Goal: Information Seeking & Learning: Learn about a topic

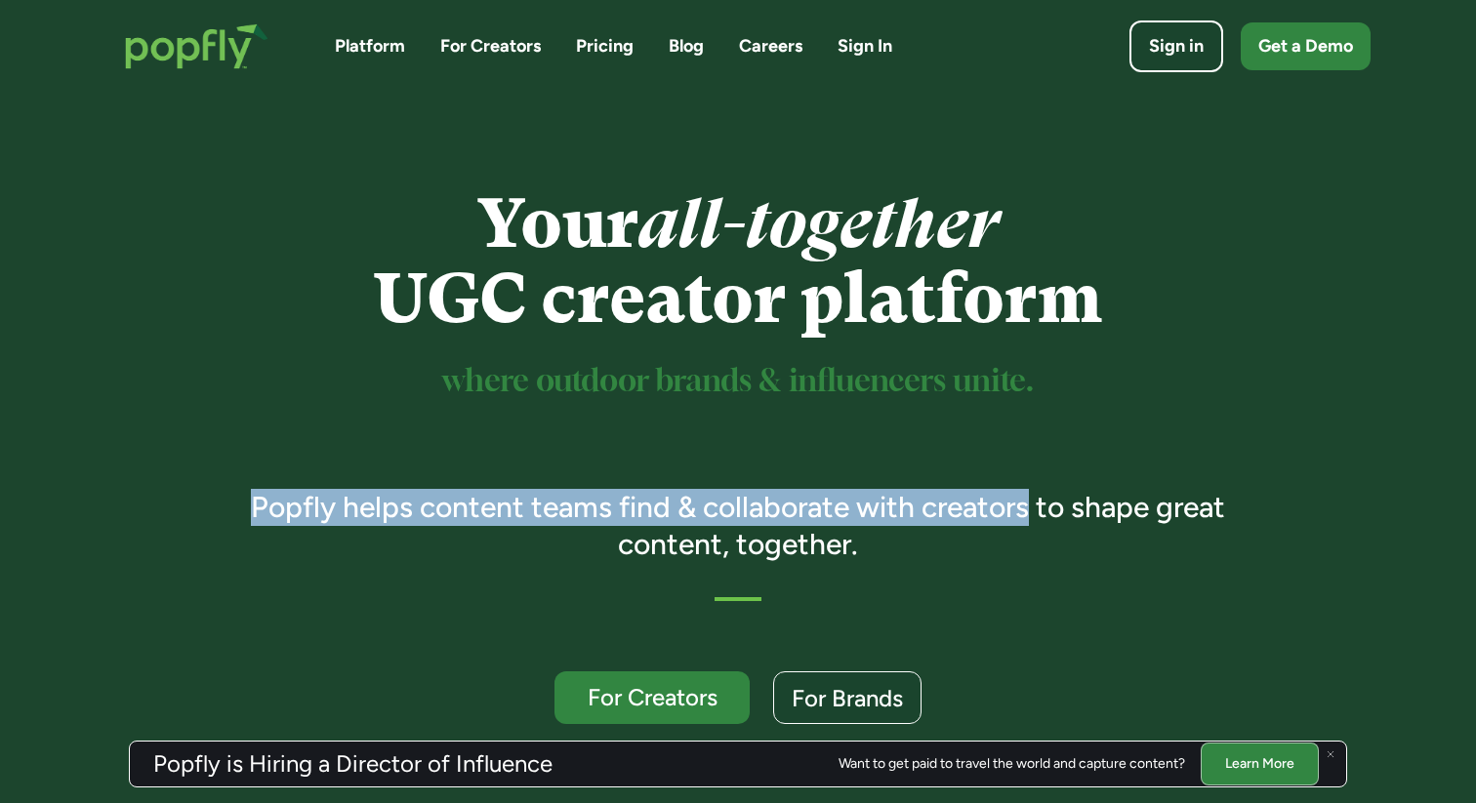
drag, startPoint x: 253, startPoint y: 502, endPoint x: 1028, endPoint y: 511, distance: 775.0
click at [1028, 511] on h3 "Popfly helps content teams find & collaborate with creators to shape great cont…" at bounding box center [739, 525] width 1030 height 73
copy h3 "Popfly helps content teams find & collaborate with creators"
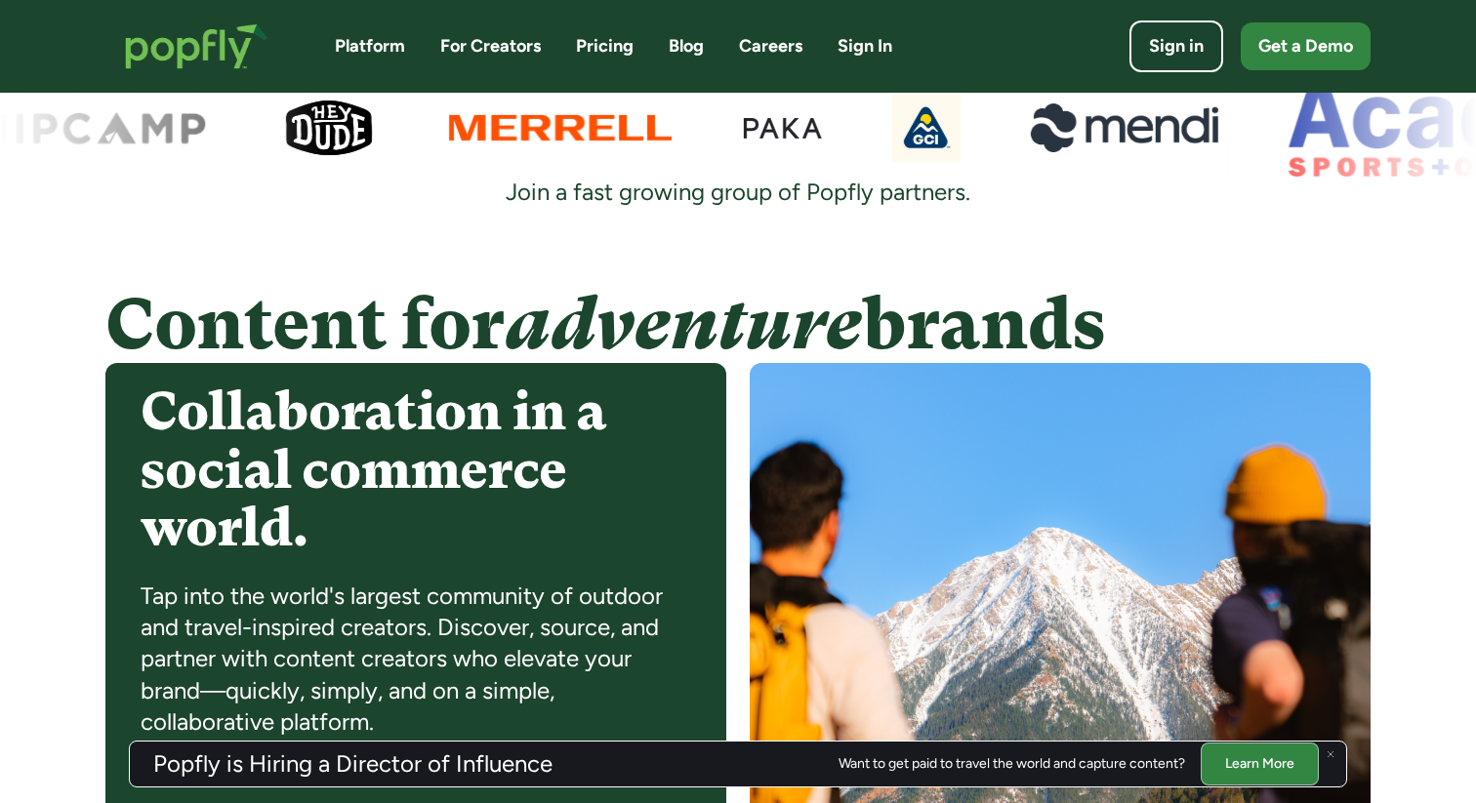
scroll to position [1334, 0]
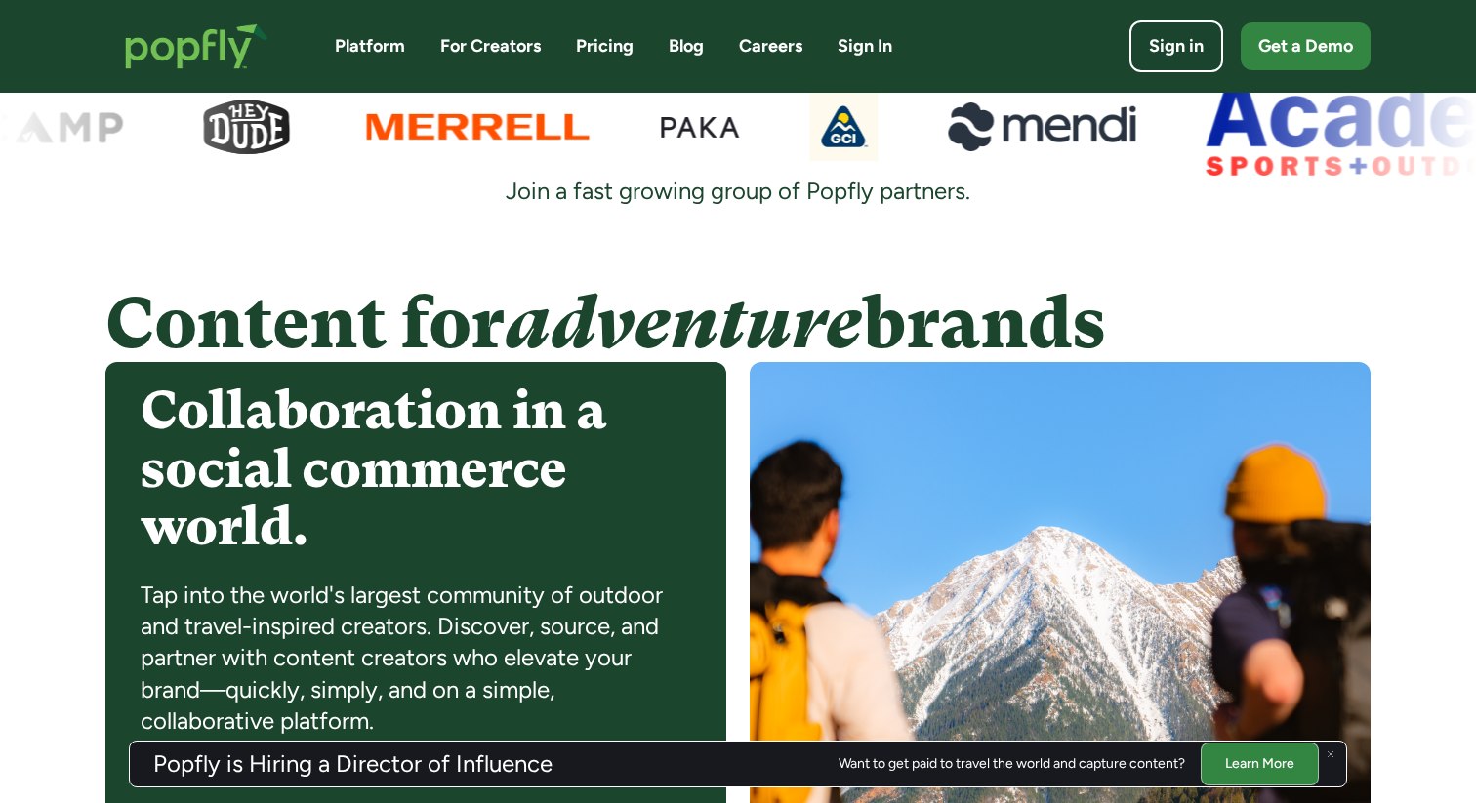
click at [844, 460] on img at bounding box center [1060, 657] width 621 height 590
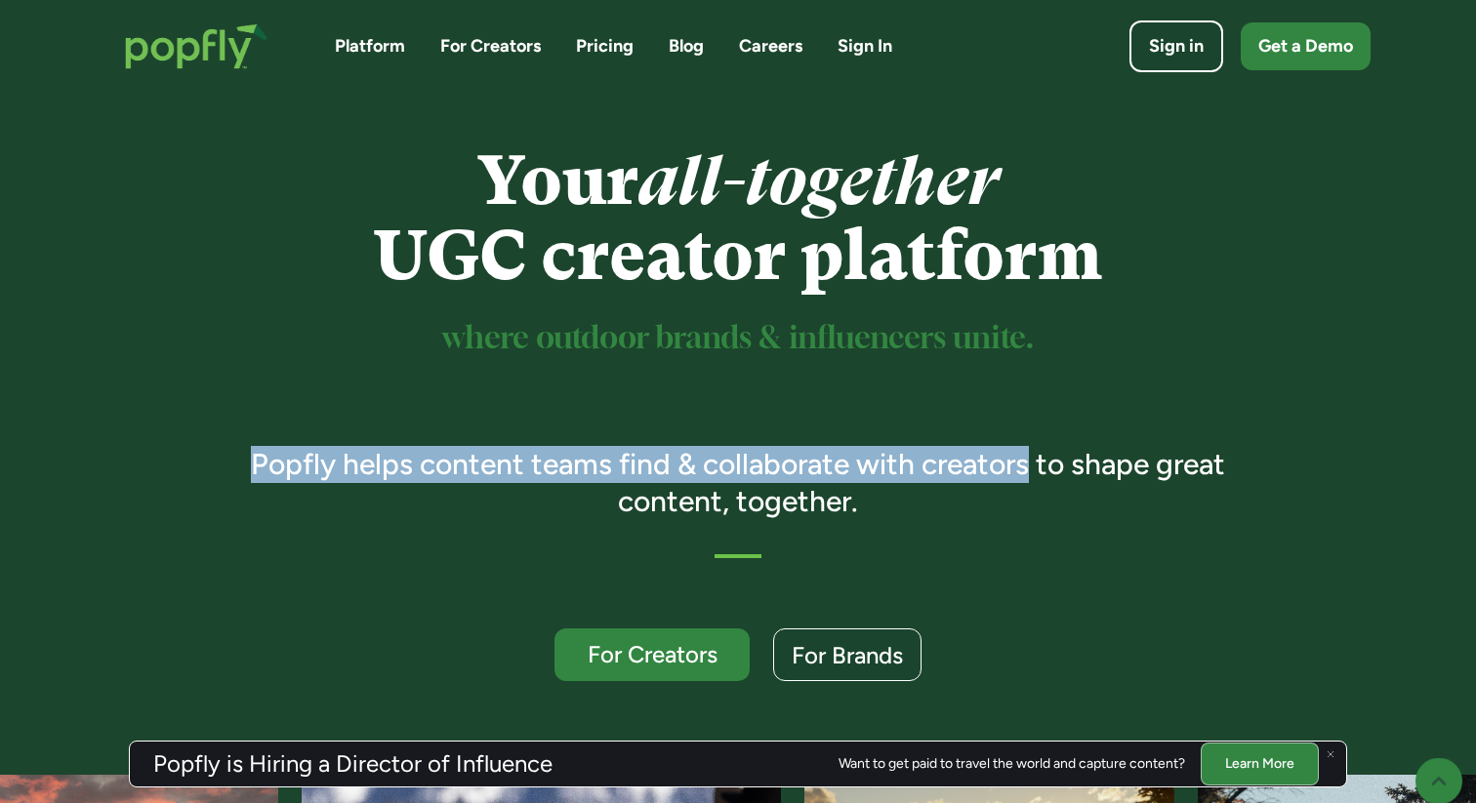
scroll to position [45, 0]
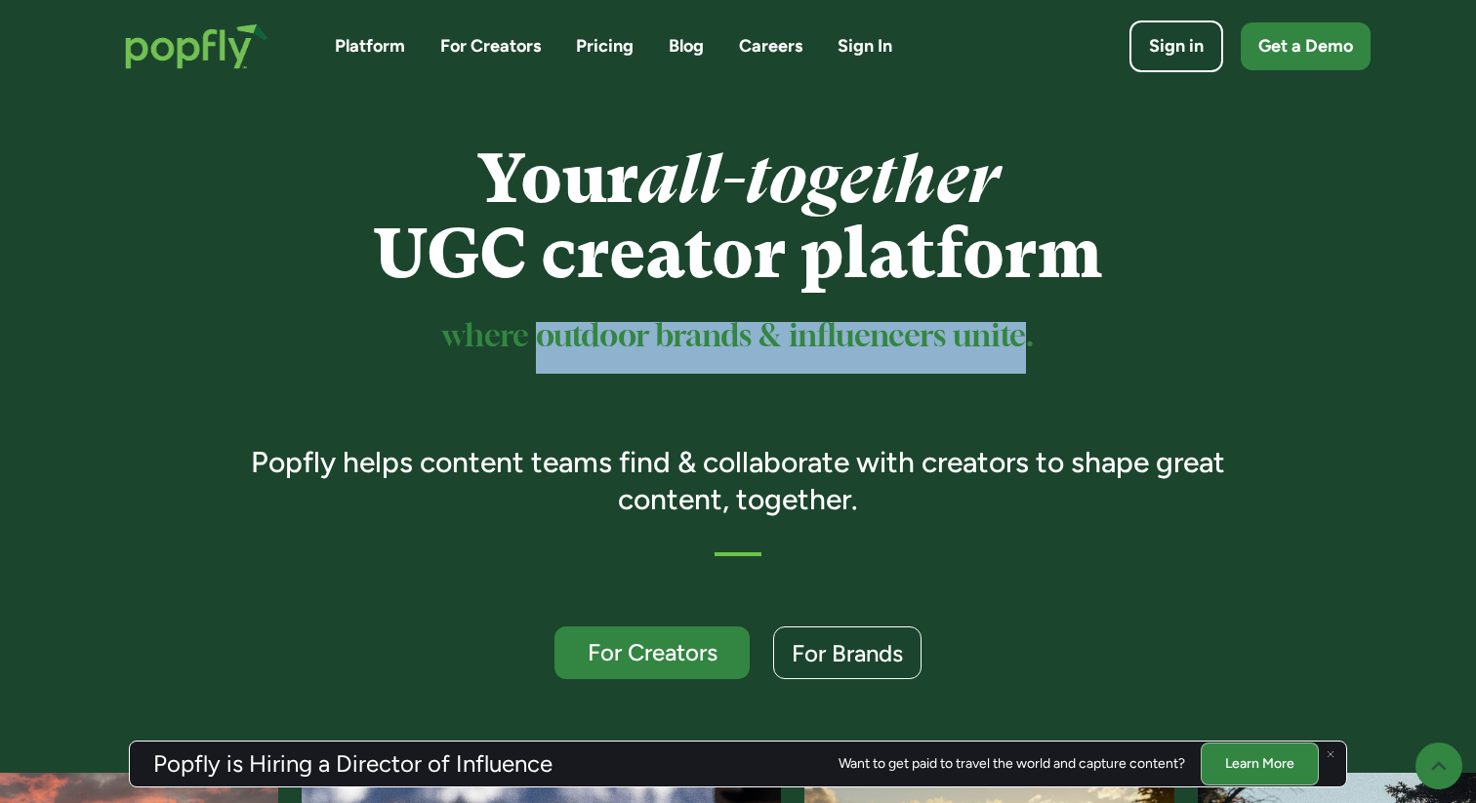
drag, startPoint x: 537, startPoint y: 337, endPoint x: 1028, endPoint y: 343, distance: 491.0
click at [1028, 343] on sup "where outdoor brands & influencers unite." at bounding box center [737, 337] width 591 height 30
copy sup "outdoor brands & influencers unite"
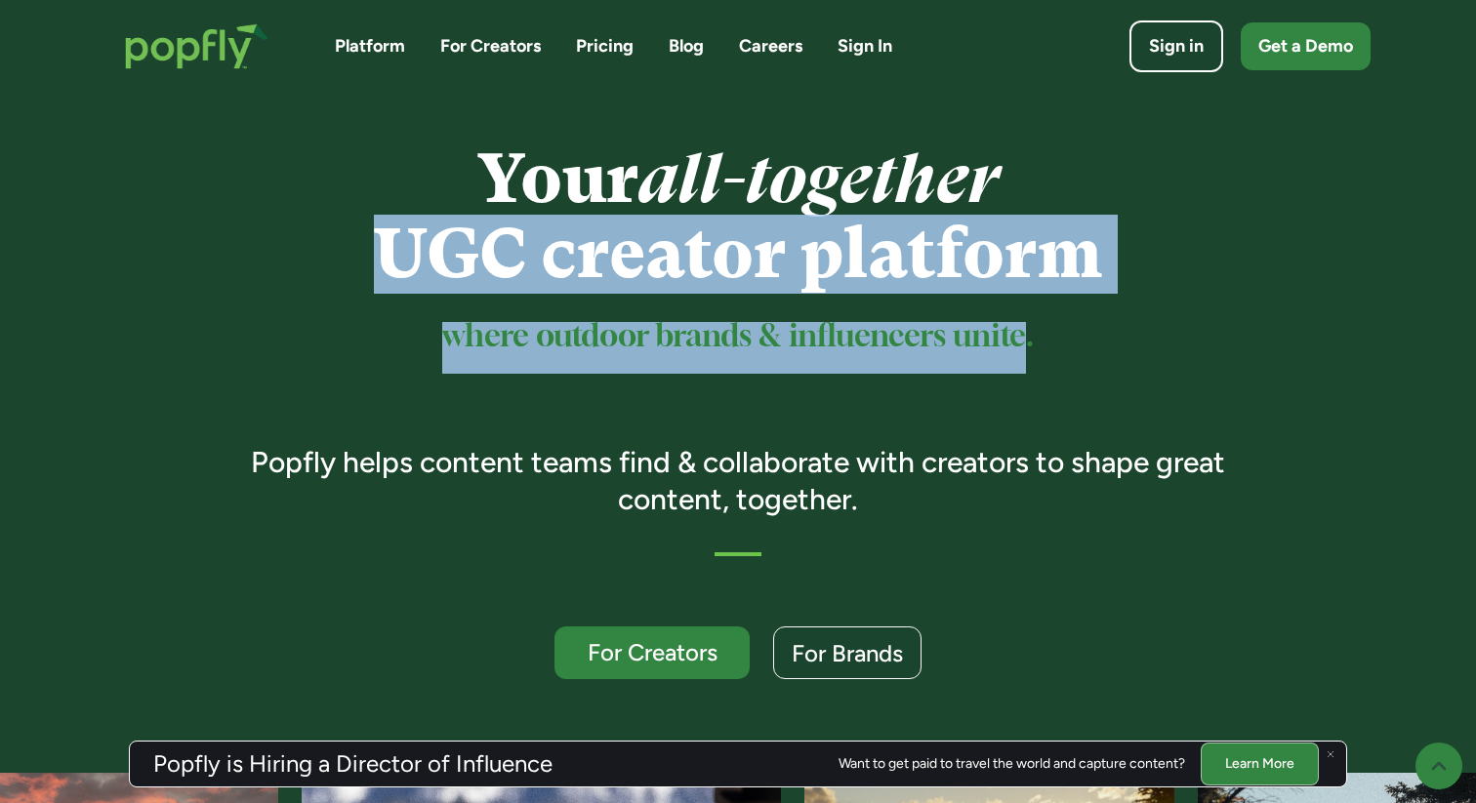
drag, startPoint x: 143, startPoint y: 220, endPoint x: 182, endPoint y: 244, distance: 45.2
click at [182, 245] on div "Your all-together UGC creator platform where outdoor brands & influencers unite…" at bounding box center [738, 411] width 1312 height 538
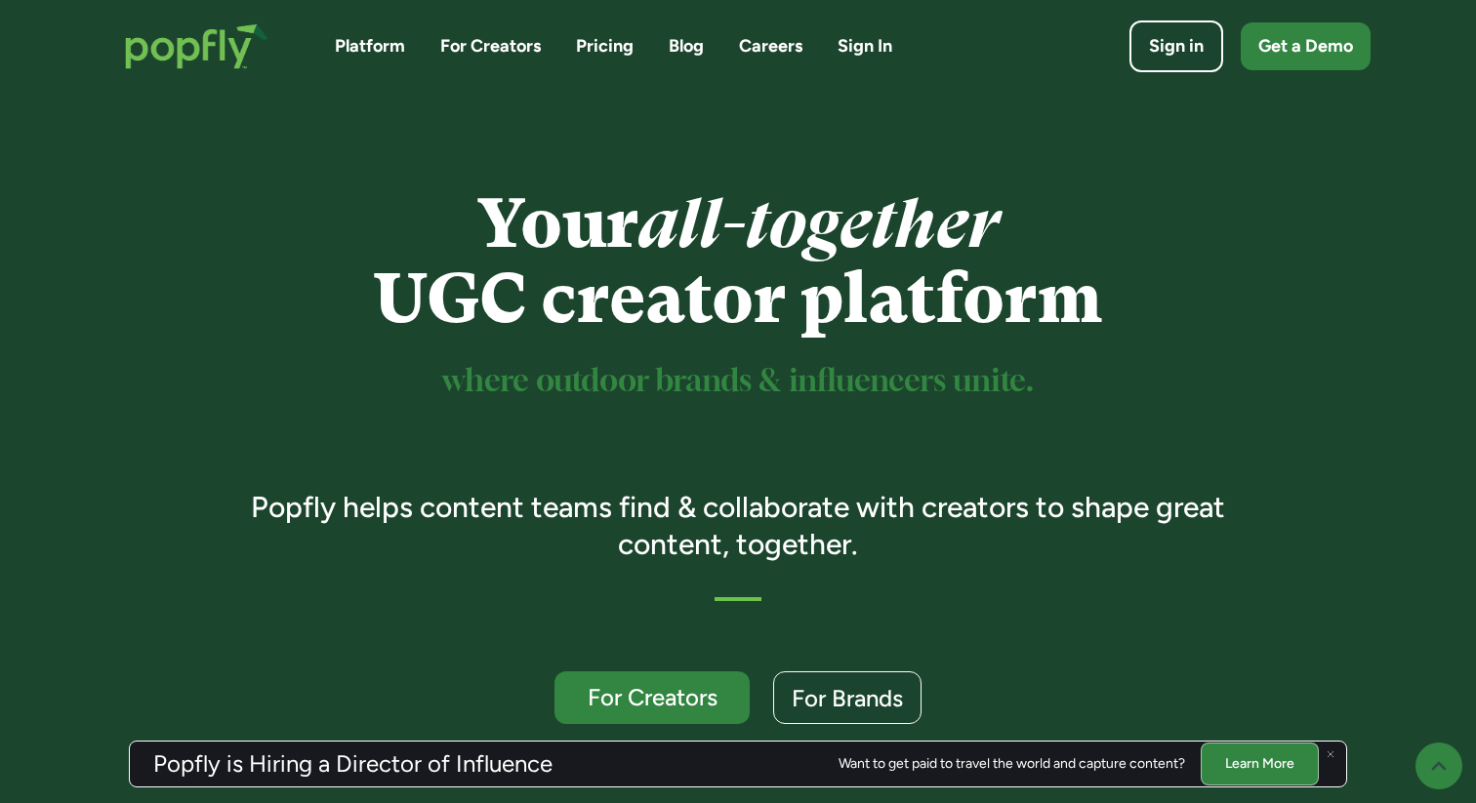
scroll to position [45, 0]
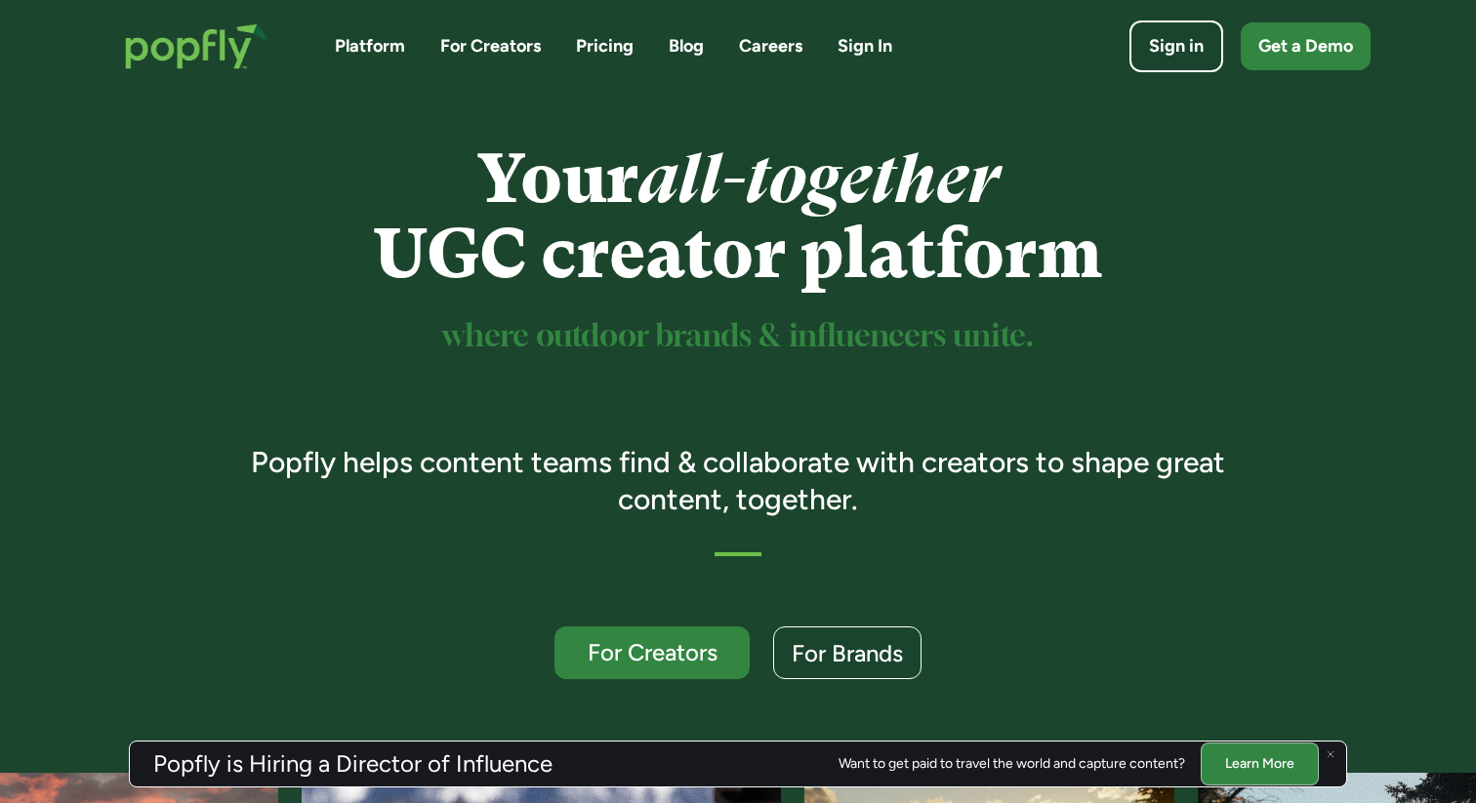
click at [638, 340] on sup "where outdoor brands & influencers unite." at bounding box center [737, 337] width 591 height 30
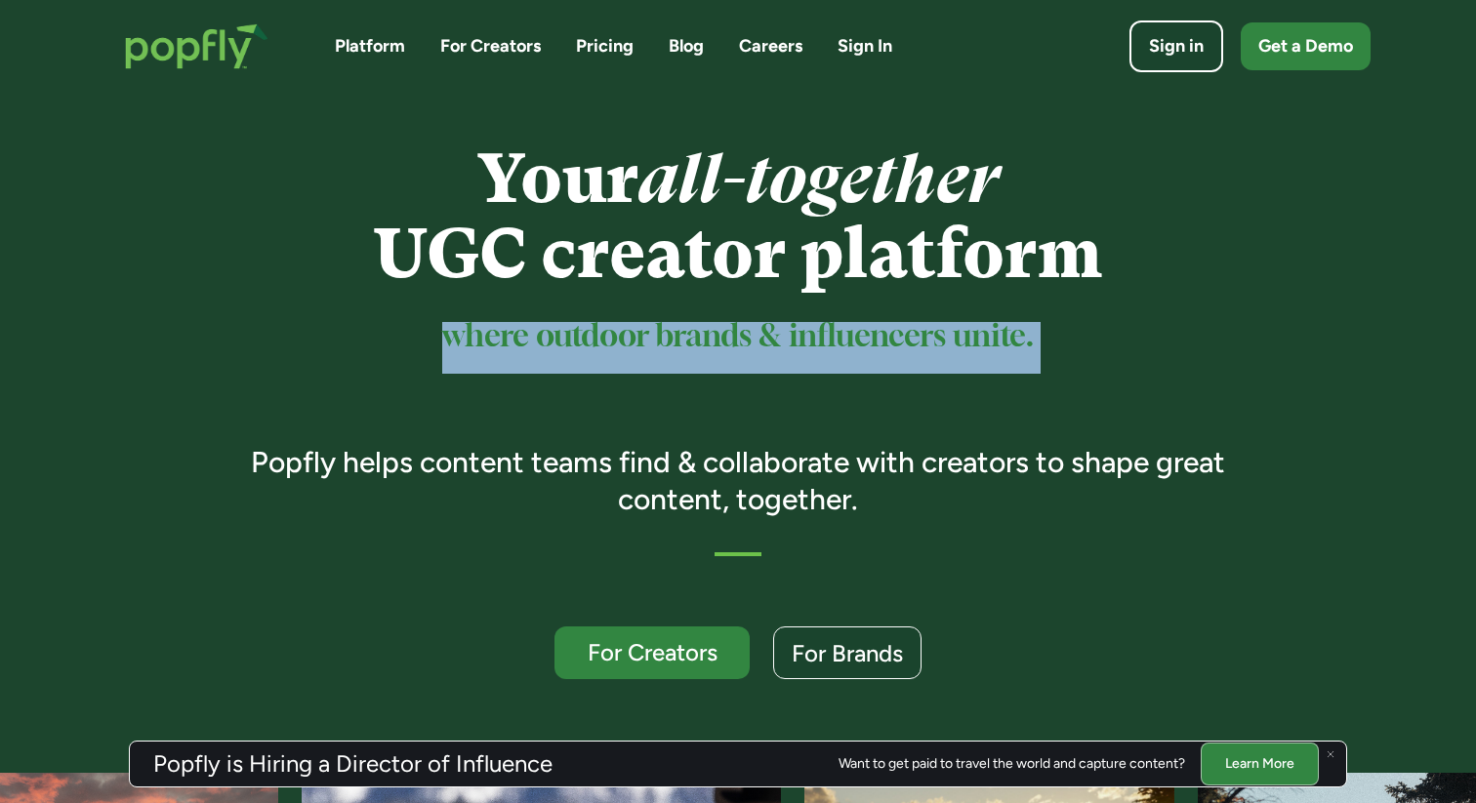
click at [638, 340] on sup "where outdoor brands & influencers unite." at bounding box center [737, 337] width 591 height 30
copy div "where outdoor brands & influencers unite."
